Goal: Task Accomplishment & Management: Manage account settings

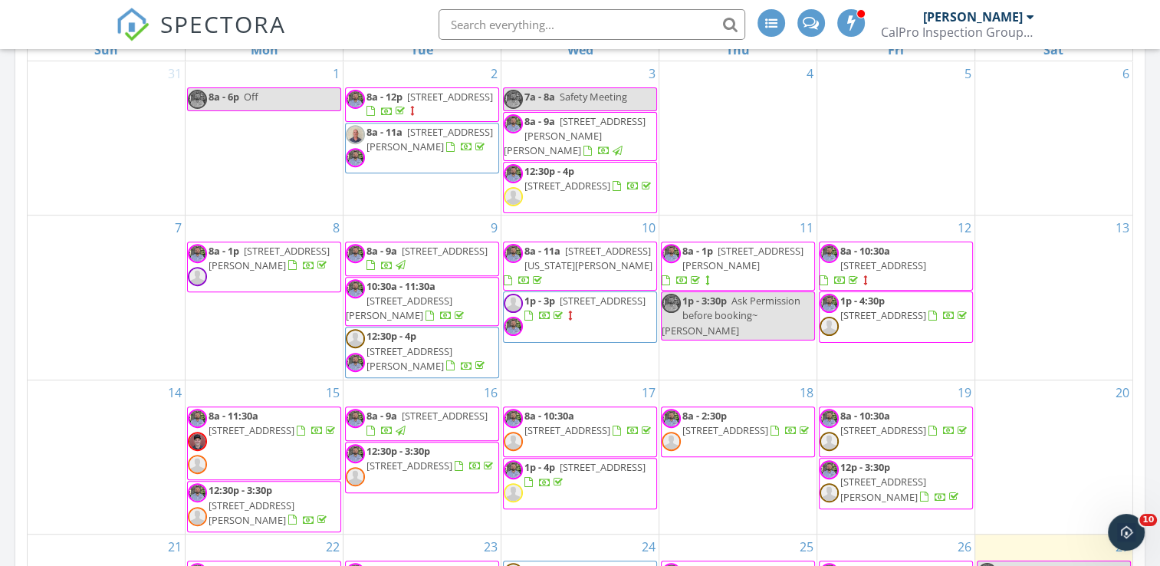
scroll to position [687, 0]
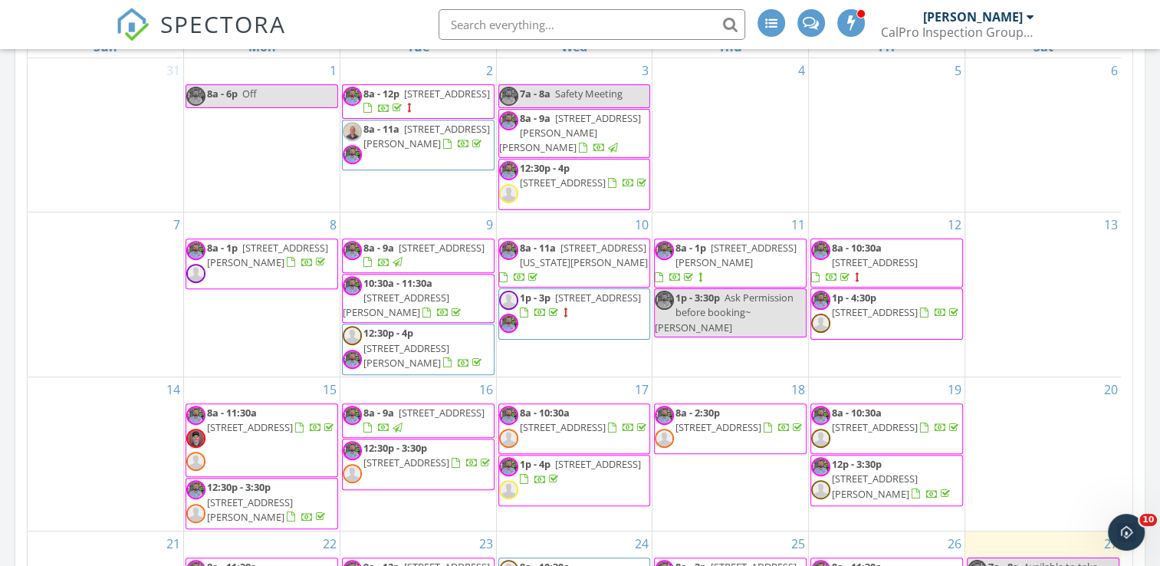
click at [723, 258] on span "3602 Annabelle Ave, Granite Bay 95661" at bounding box center [736, 255] width 121 height 28
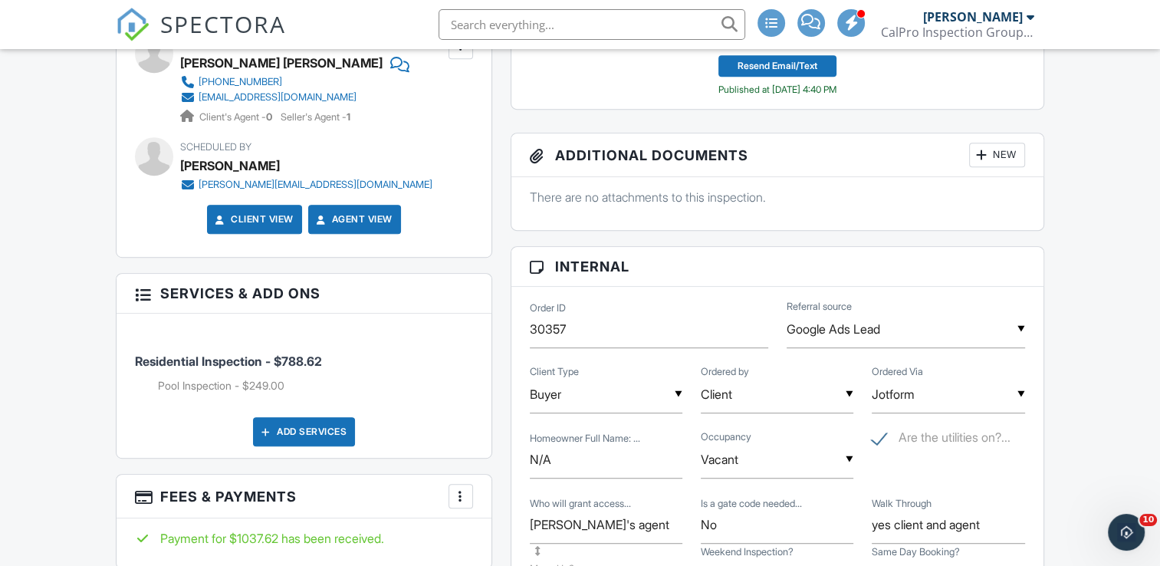
scroll to position [822, 0]
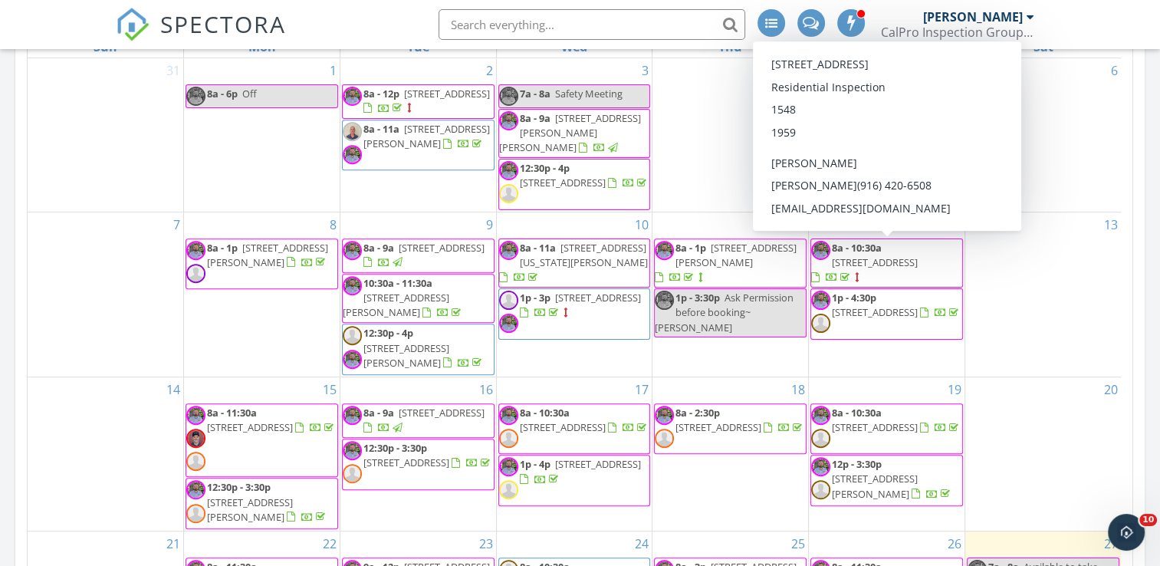
click at [921, 265] on span "8a - 10:30a 40 Olive Way, Woodland 95695" at bounding box center [886, 263] width 151 height 45
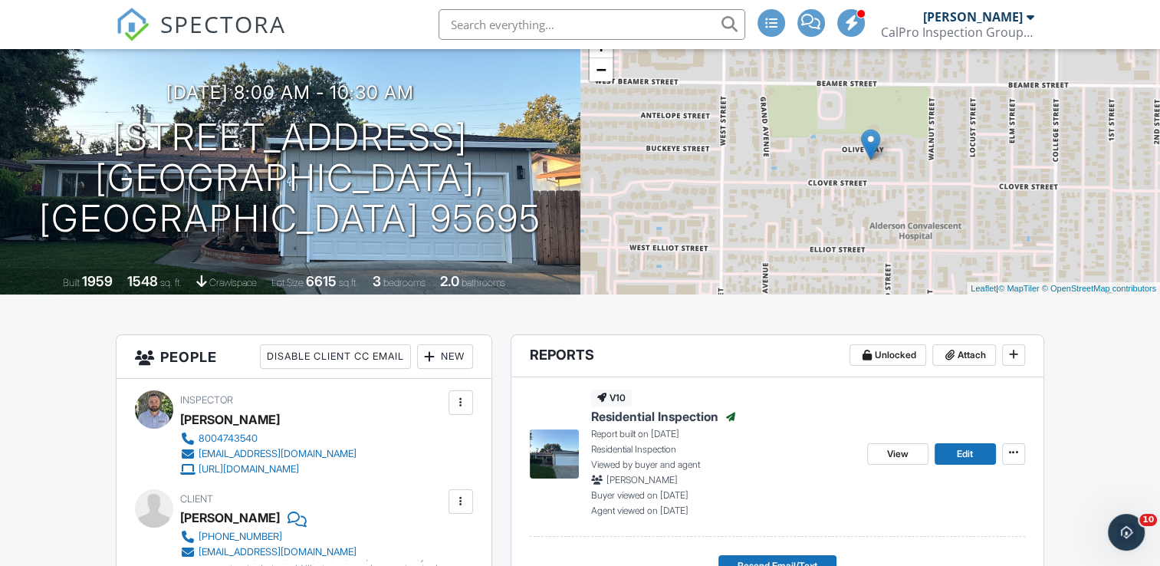
scroll to position [64, 0]
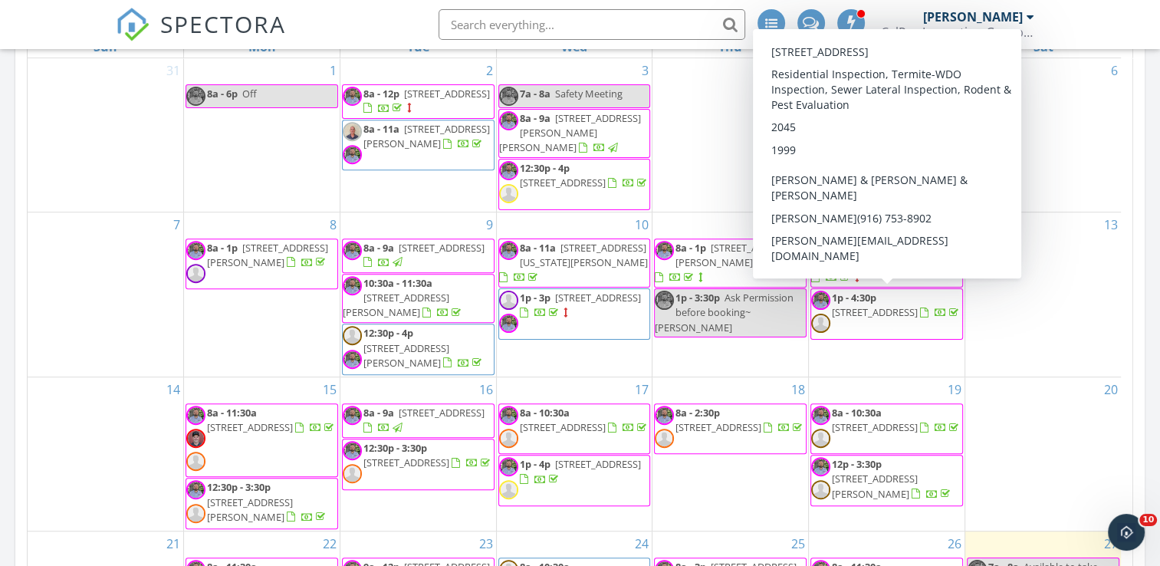
click at [902, 321] on span "1p - 4:30p 9008 Devon Crest Way, Elk Grove 95624" at bounding box center [886, 314] width 151 height 46
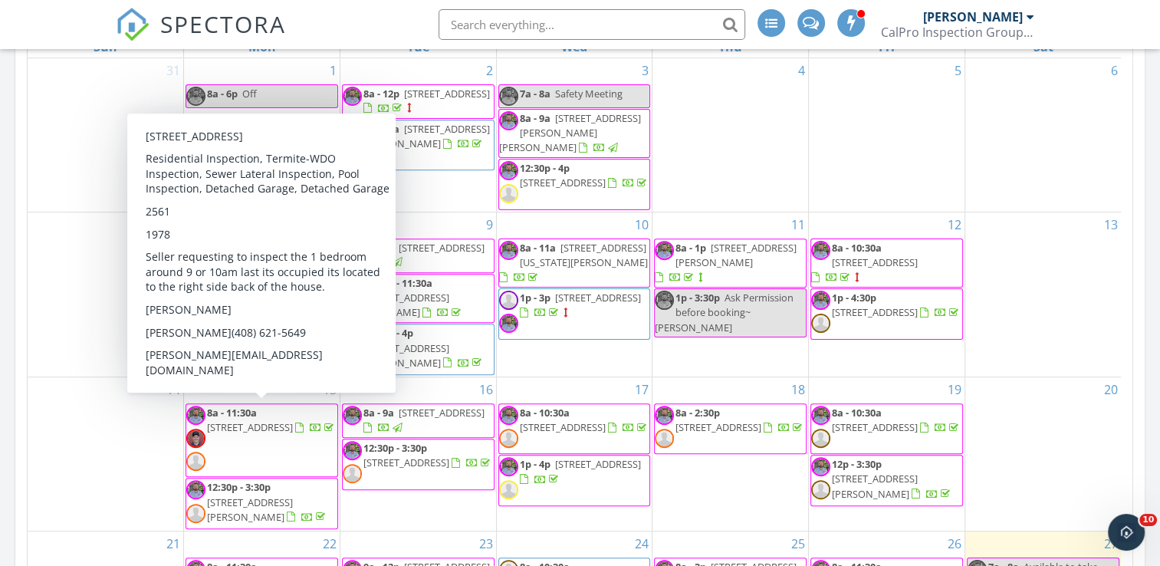
click at [265, 451] on span "8a - 11:30a 8441 Manana Way , Fair Oaks 95628" at bounding box center [261, 441] width 151 height 70
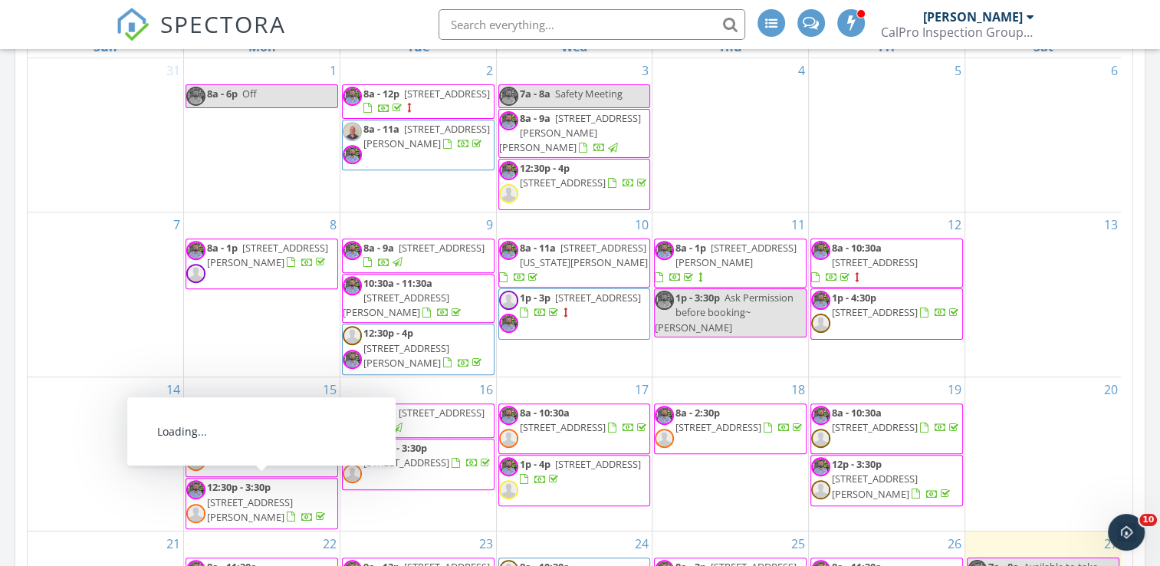
click at [265, 504] on span "[STREET_ADDRESS][PERSON_NAME]" at bounding box center [250, 509] width 86 height 28
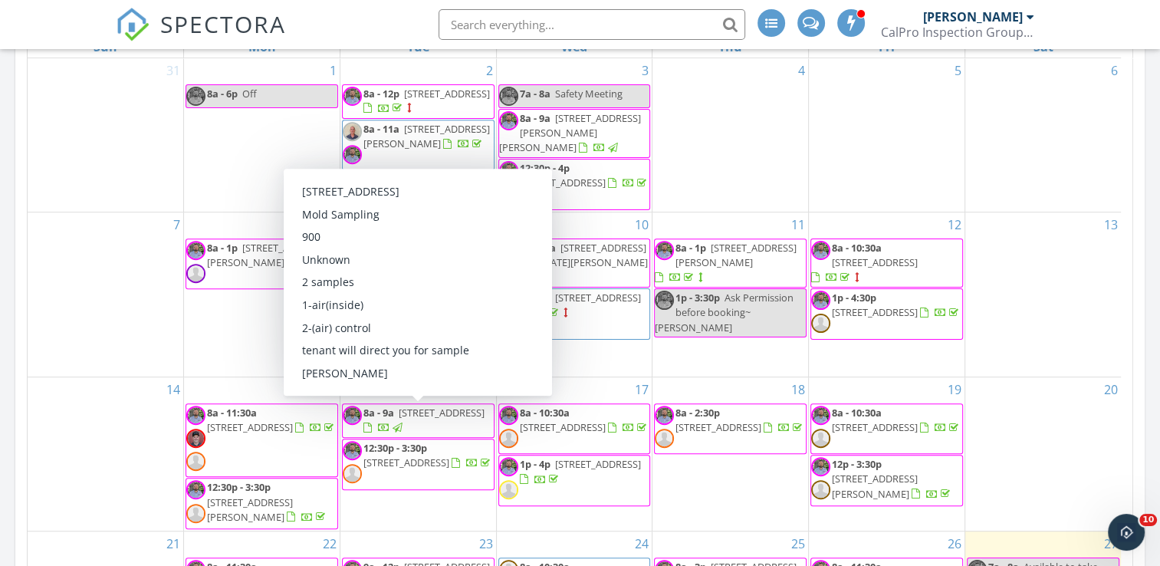
click at [414, 419] on span "[STREET_ADDRESS]" at bounding box center [442, 413] width 86 height 14
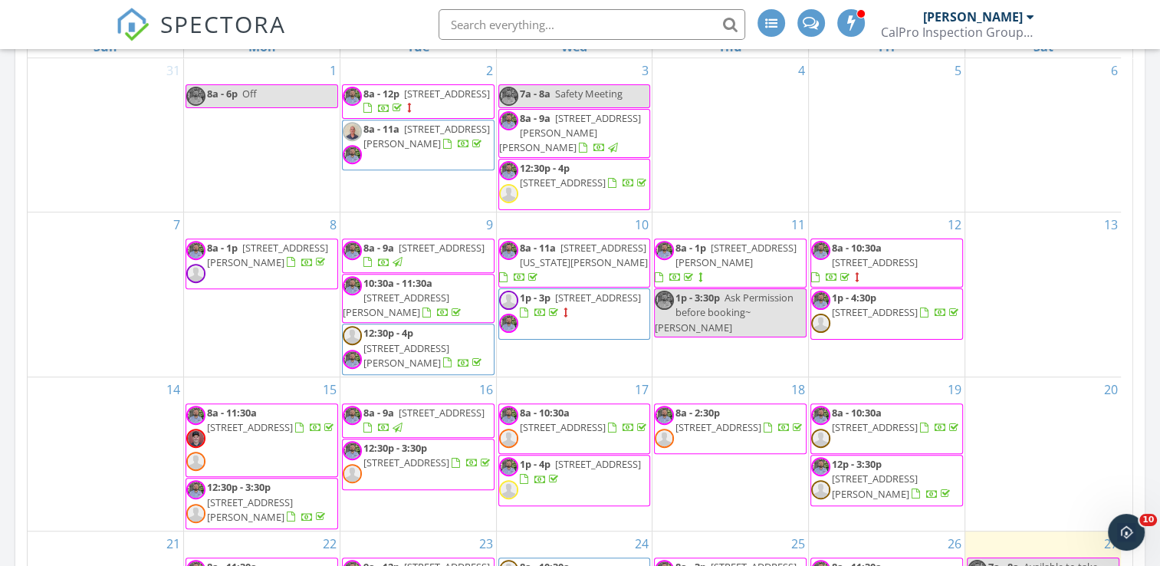
click at [413, 455] on span "12:30p - 3:30p" at bounding box center [395, 448] width 64 height 14
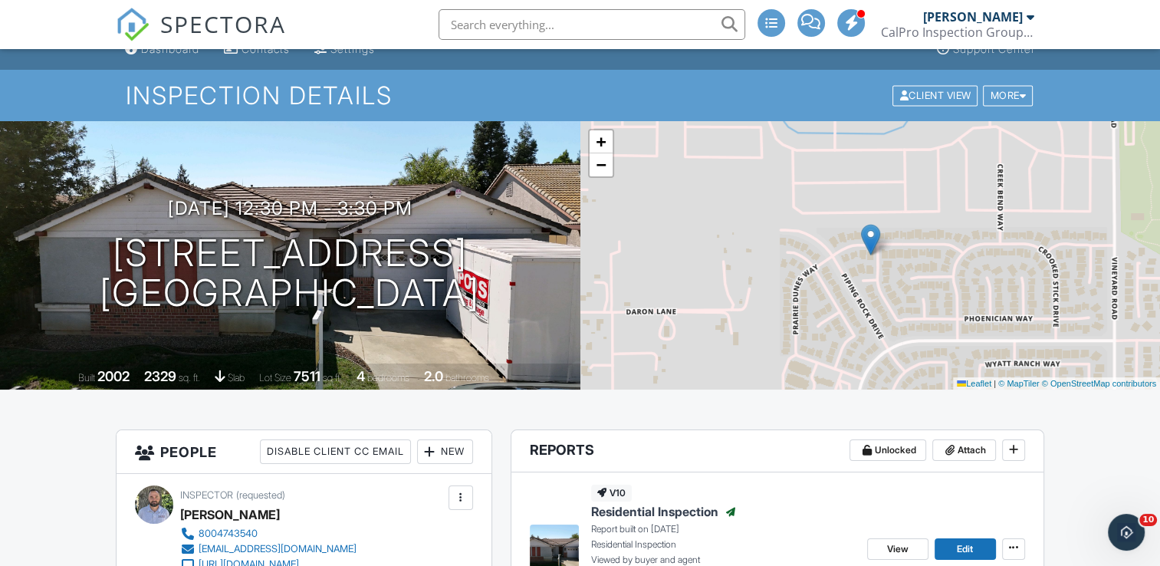
scroll to position [5, 0]
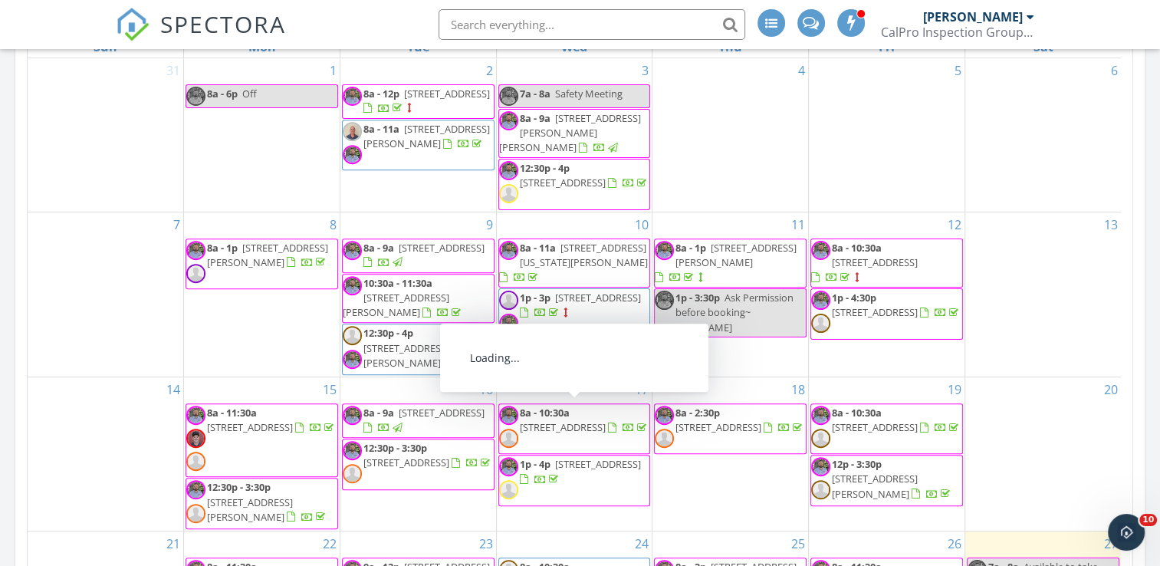
click at [591, 420] on span "5705 San Ardo Way , North Highlands 95660" at bounding box center [563, 427] width 86 height 14
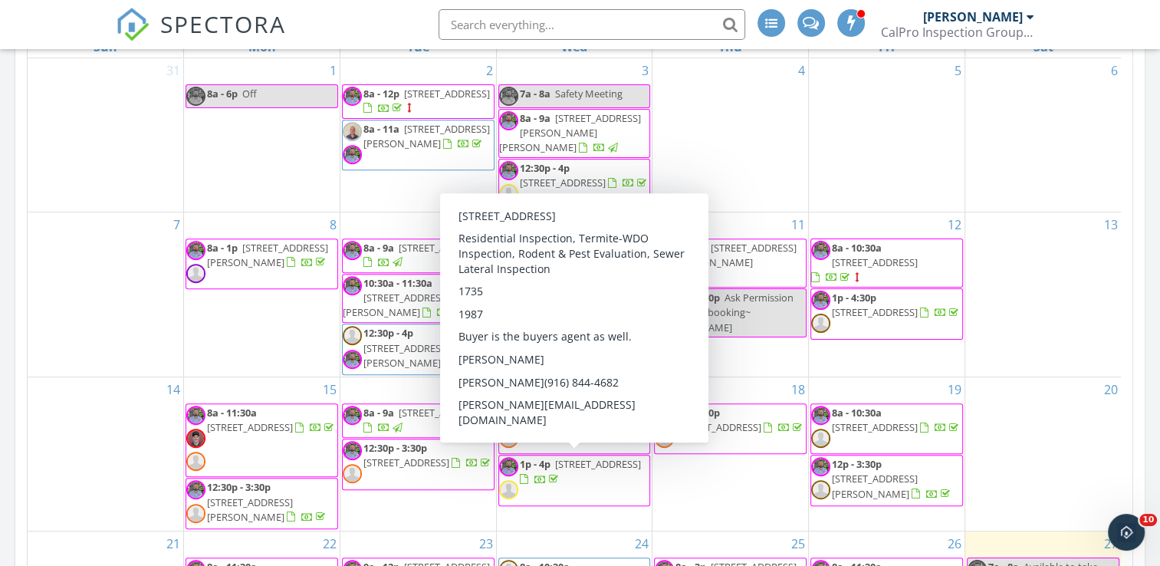
click at [576, 465] on span "3707 Cone Ct, Rocklin 95677" at bounding box center [598, 464] width 86 height 14
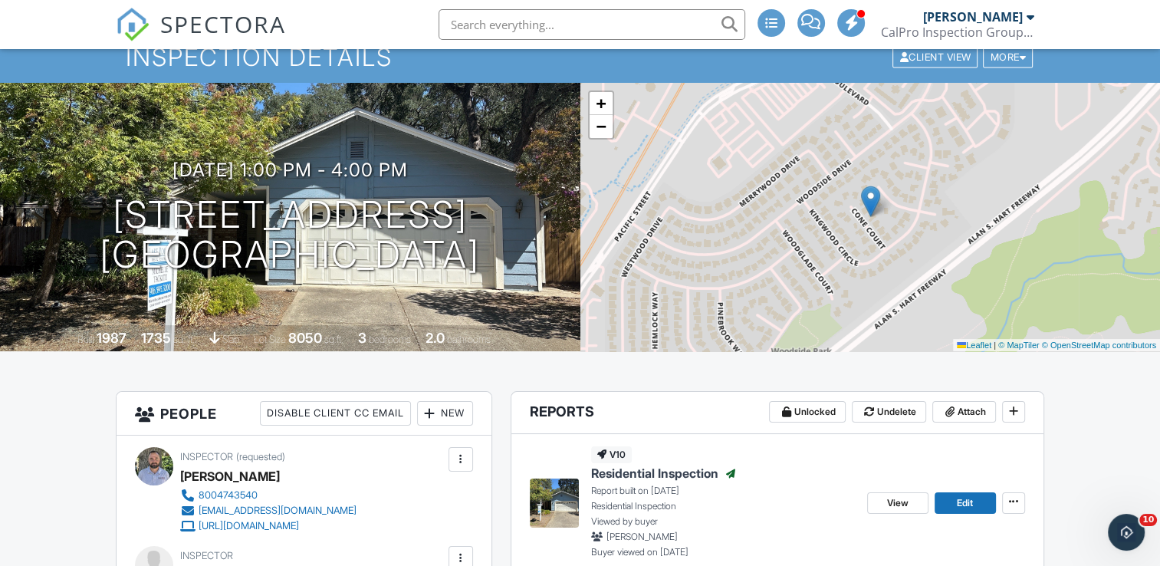
scroll to position [32, 0]
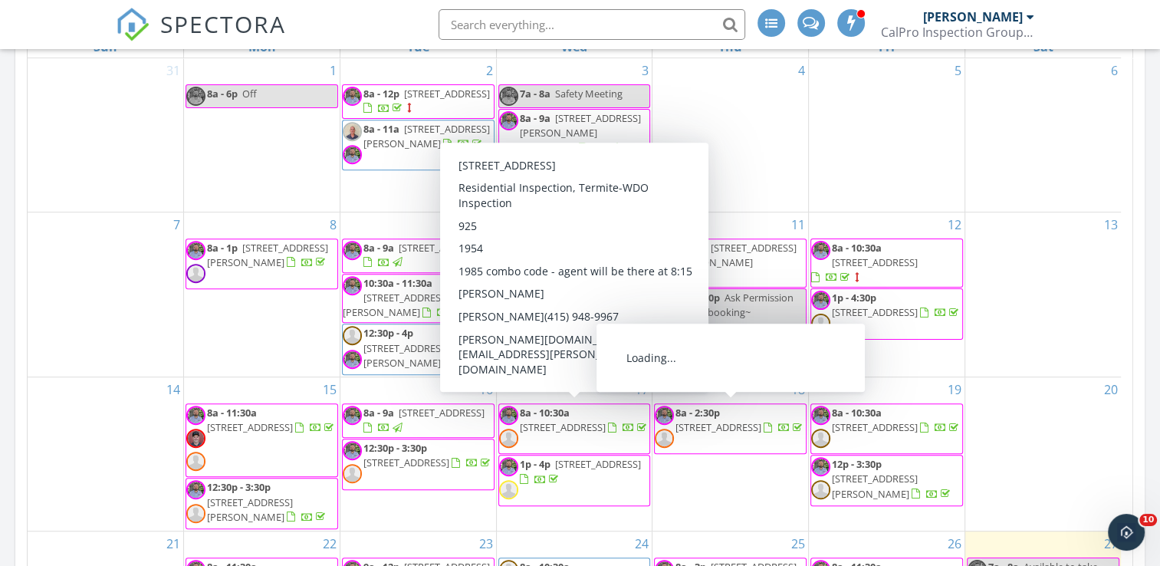
click at [737, 420] on span "[STREET_ADDRESS]" at bounding box center [719, 427] width 86 height 14
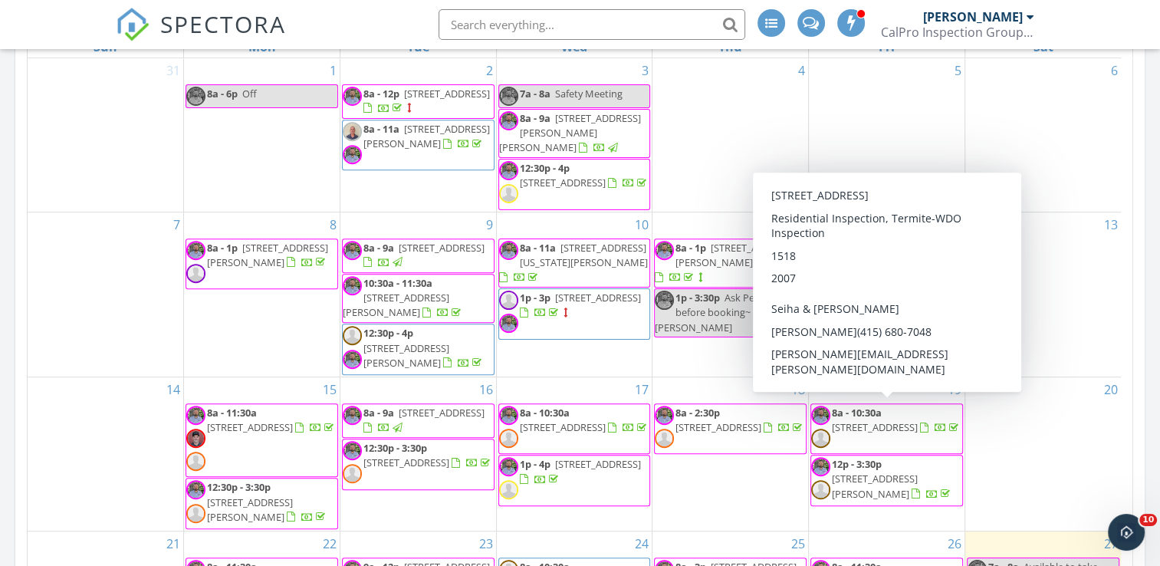
click at [883, 420] on span "[STREET_ADDRESS]" at bounding box center [875, 427] width 86 height 14
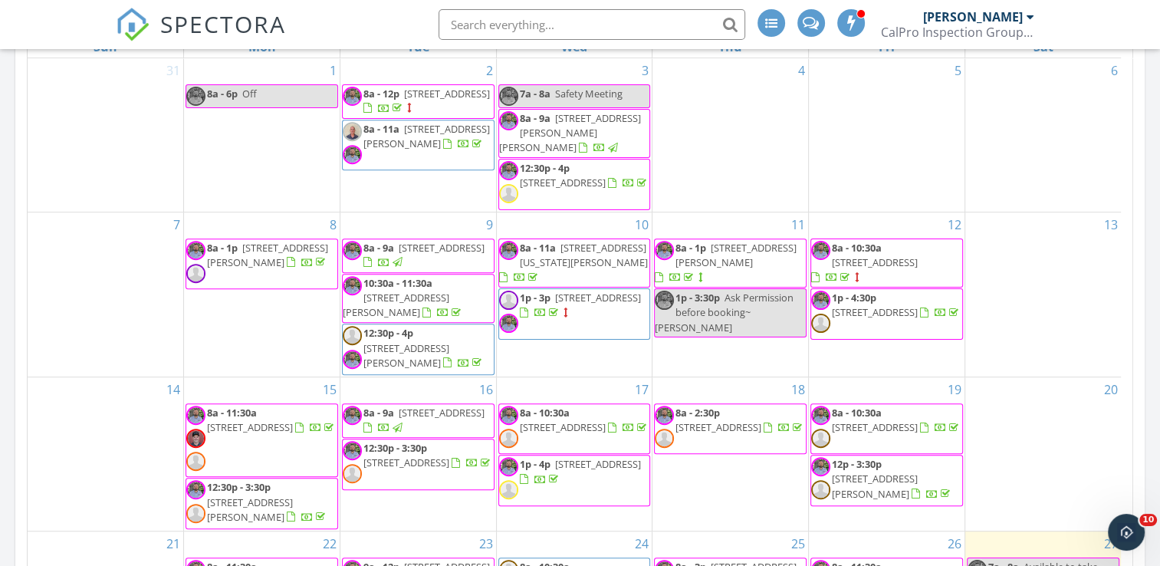
click at [896, 474] on span "[STREET_ADDRESS][PERSON_NAME]" at bounding box center [875, 486] width 86 height 28
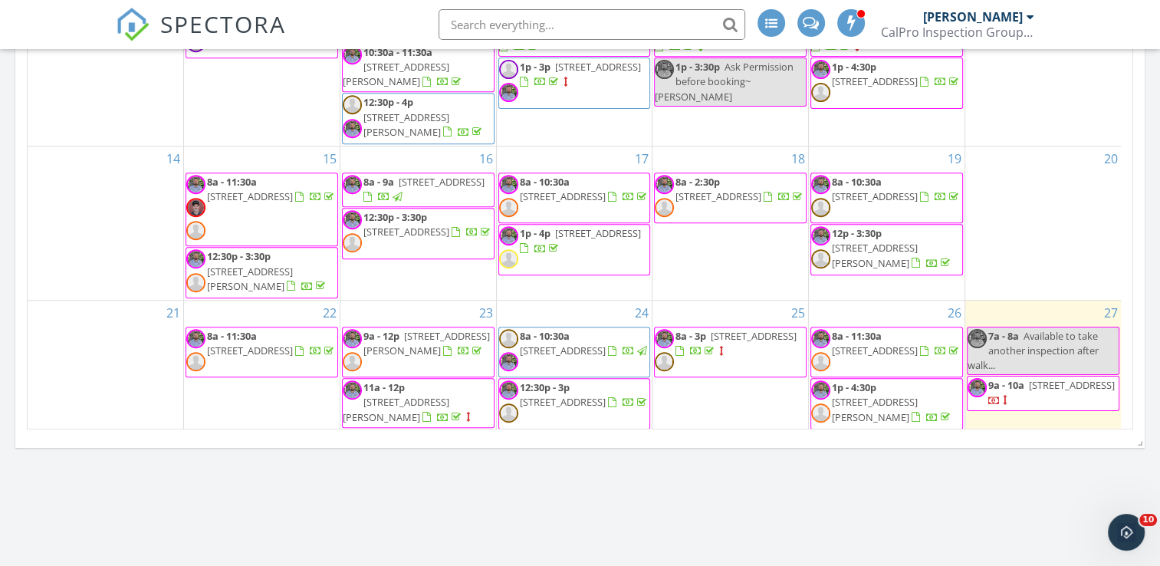
scroll to position [923, 0]
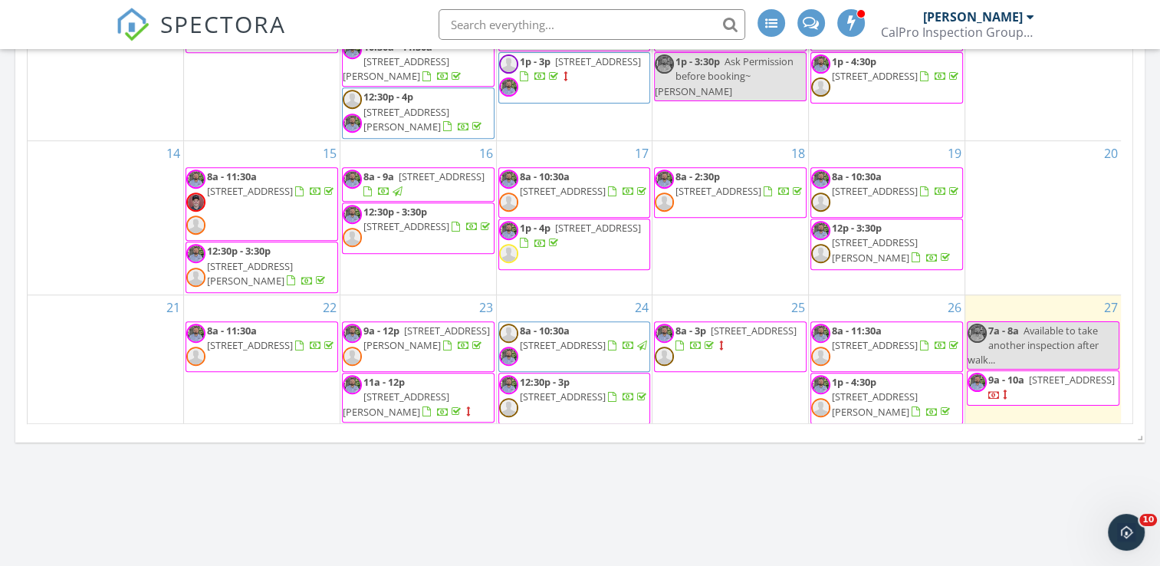
click at [226, 340] on span "[STREET_ADDRESS]" at bounding box center [250, 345] width 86 height 14
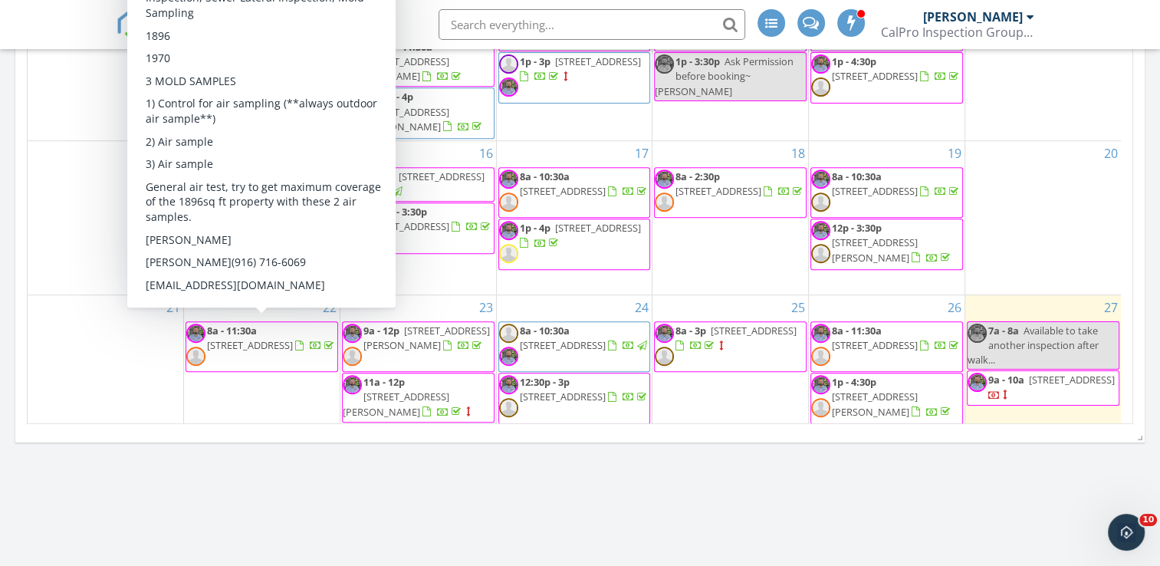
click at [279, 352] on span "8a - 11:30a 1602 Oak Tree Dr, Roseville 95661" at bounding box center [261, 347] width 151 height 46
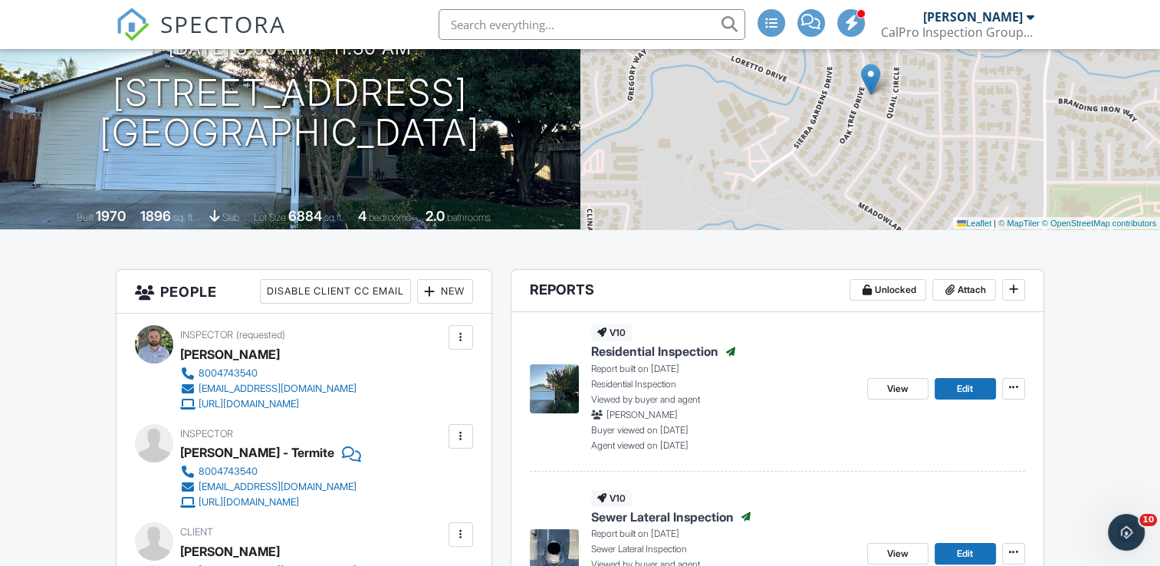
scroll to position [66, 0]
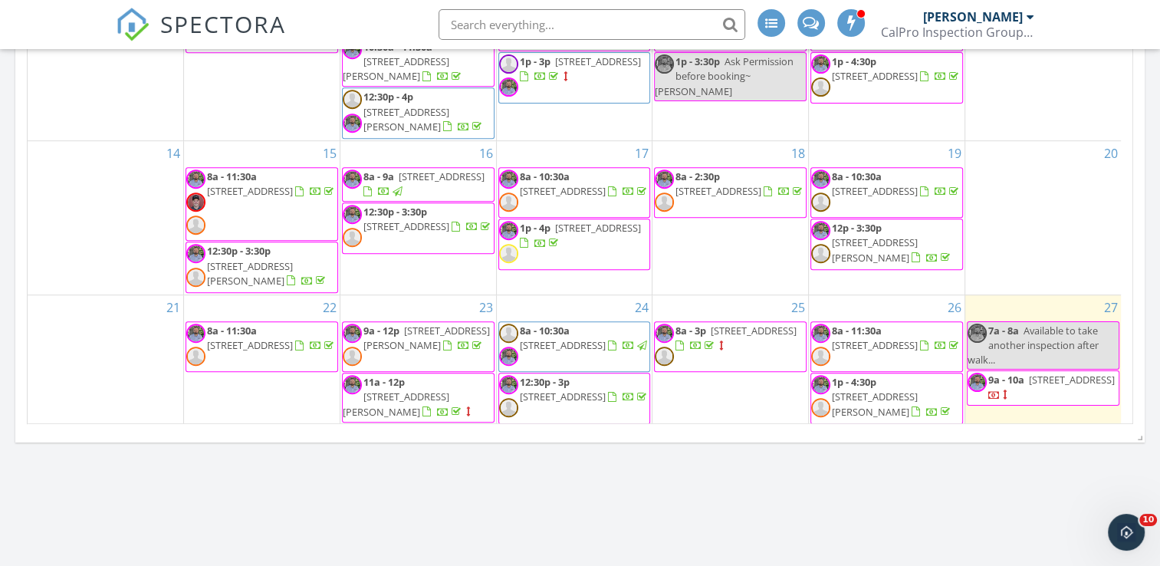
click at [406, 327] on span "[STREET_ADDRESS][PERSON_NAME]" at bounding box center [426, 338] width 127 height 28
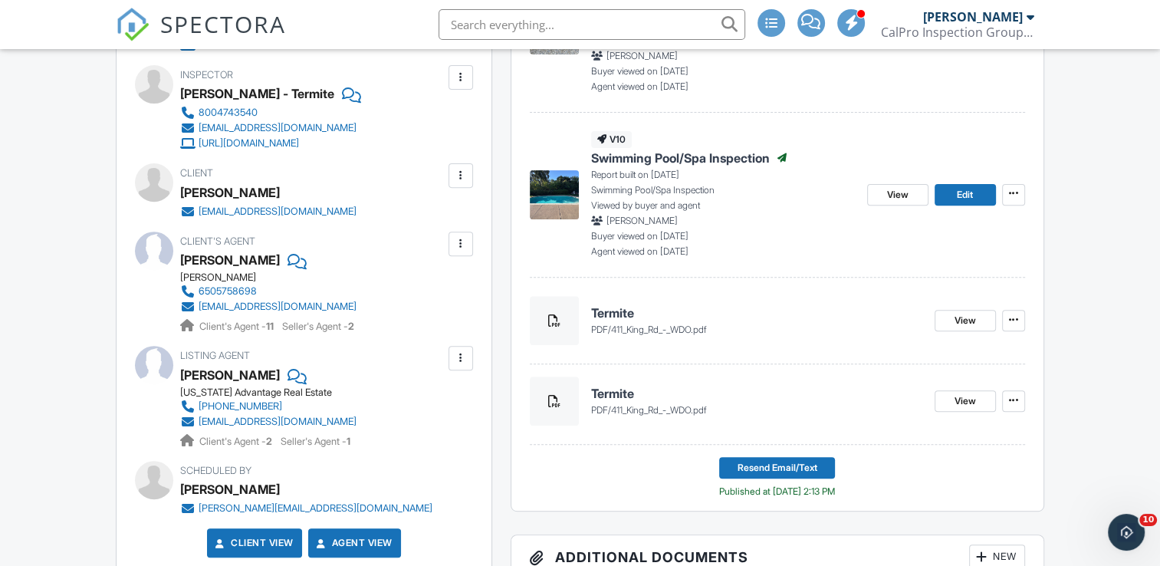
scroll to position [439, 0]
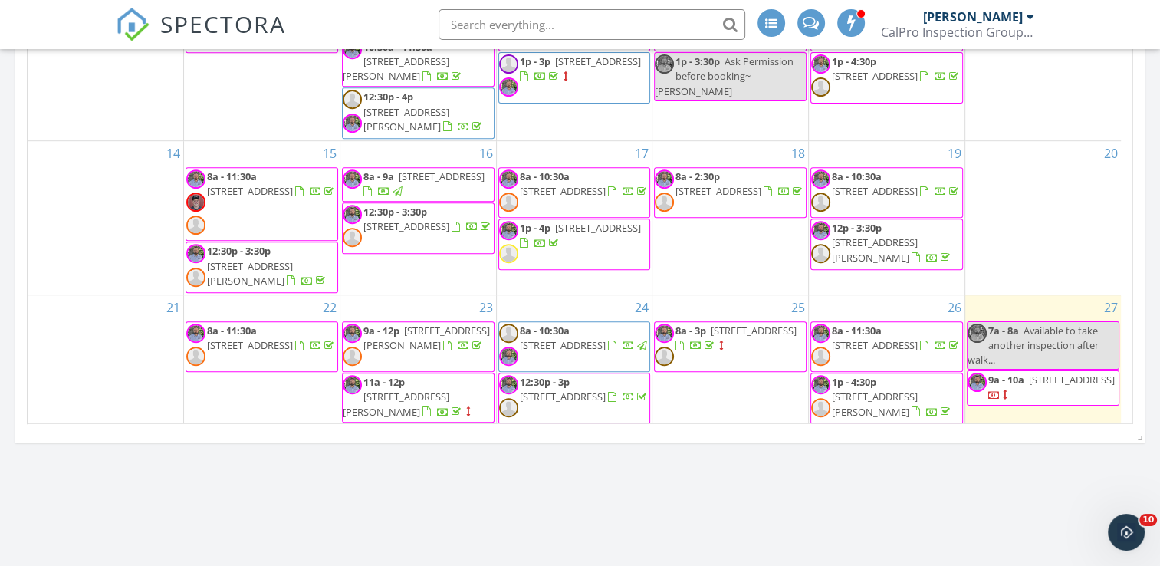
click at [422, 390] on span "650 Gregory Dr, Yuba City 95993" at bounding box center [396, 404] width 107 height 28
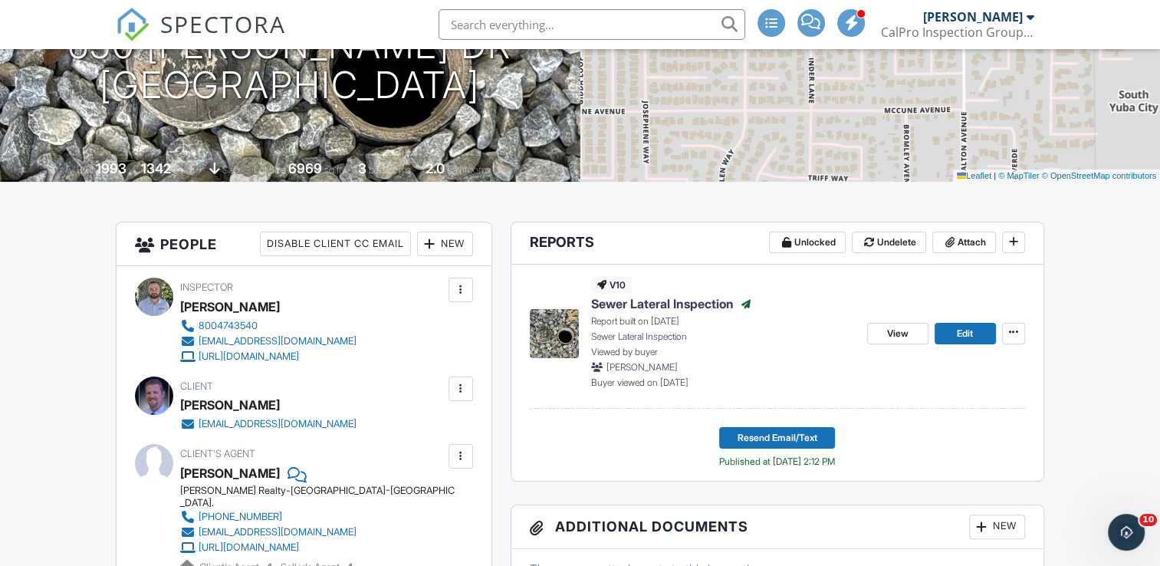
scroll to position [223, 0]
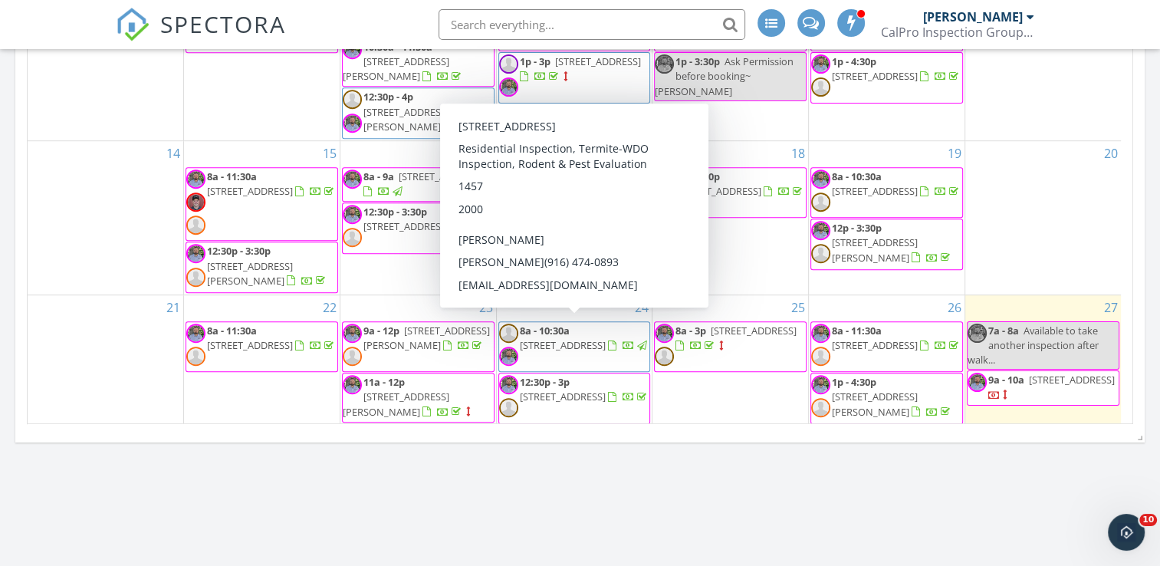
click at [588, 338] on span "[STREET_ADDRESS]" at bounding box center [563, 345] width 86 height 14
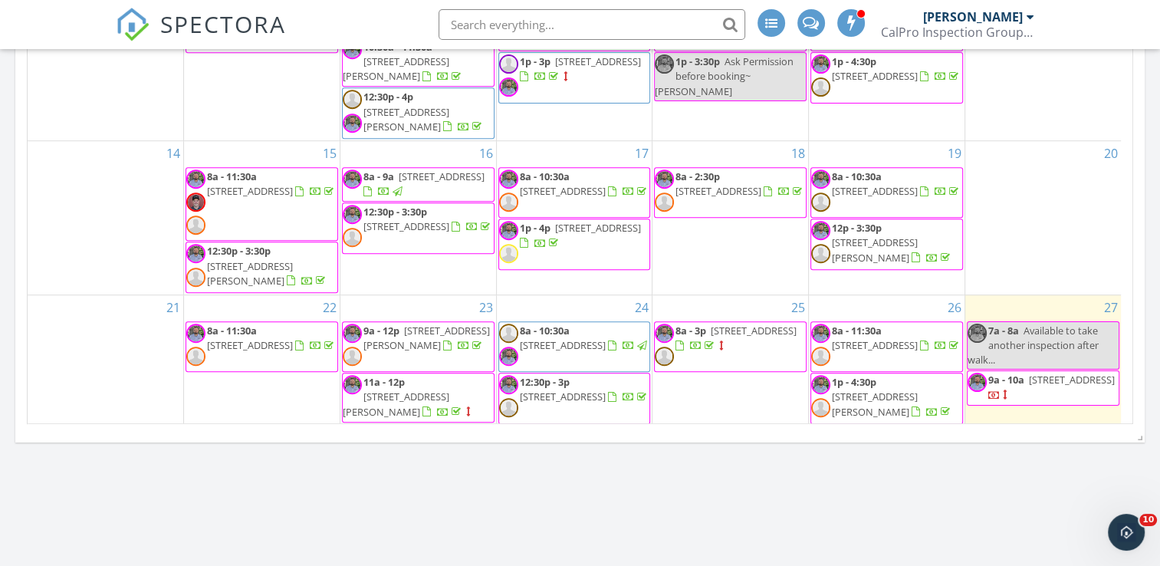
click at [618, 390] on span "12:30p - 3p [STREET_ADDRESS]" at bounding box center [574, 398] width 151 height 46
click at [751, 332] on span "9115 Silverwood Ct, Granite Bay 95746" at bounding box center [754, 332] width 86 height 14
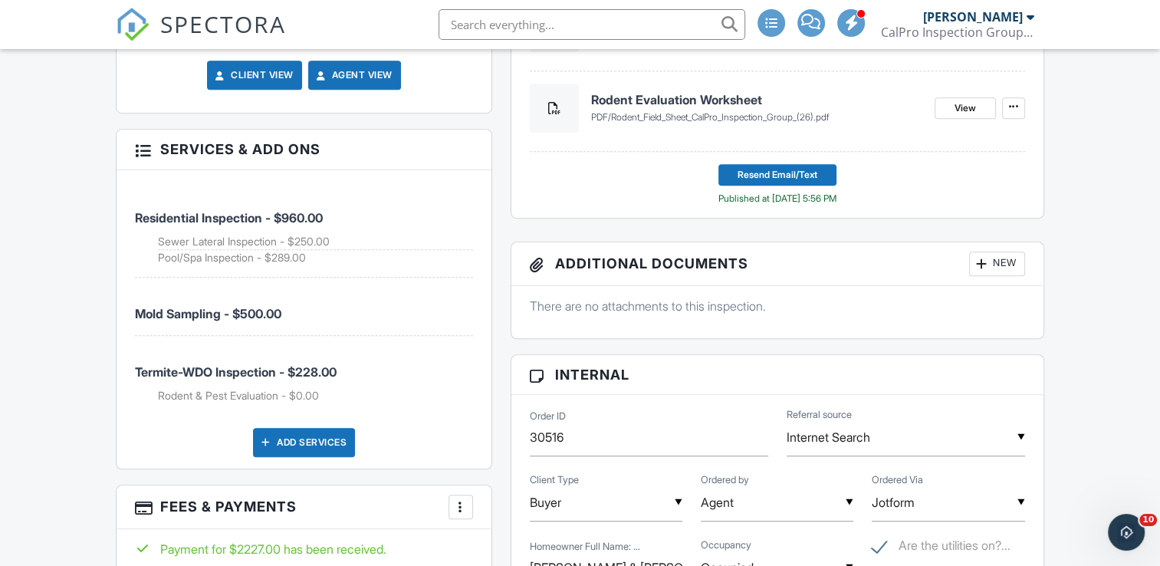
scroll to position [1003, 0]
